Goal: Information Seeking & Learning: Learn about a topic

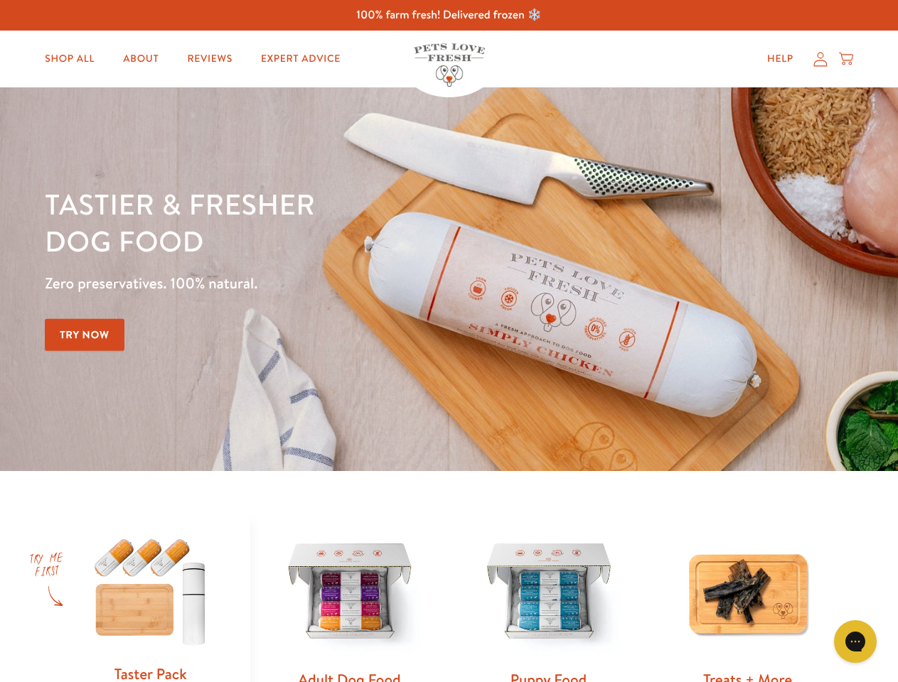
click at [449, 341] on div "Tastier & fresher dog food Zero preservatives. 100% natural. Try Now" at bounding box center [314, 280] width 539 height 188
click at [855, 642] on icon "Gorgias live chat" at bounding box center [855, 642] width 14 height 14
